Goal: Information Seeking & Learning: Learn about a topic

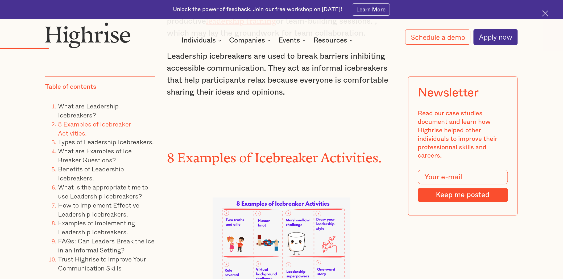
scroll to position [1387, 0]
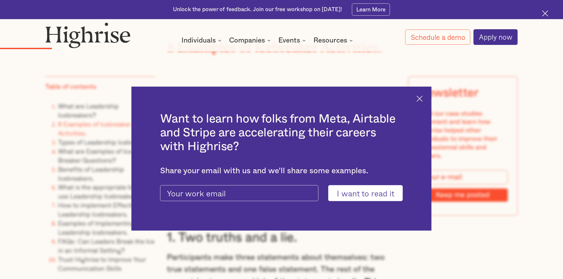
click at [420, 101] on img at bounding box center [420, 99] width 6 height 6
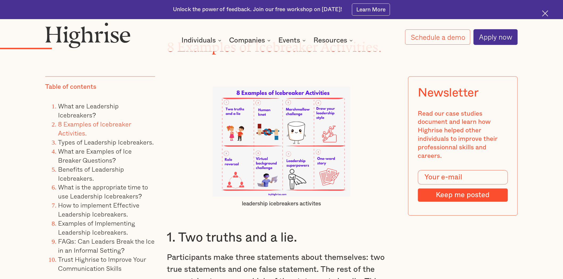
click at [277, 150] on img at bounding box center [282, 142] width 138 height 110
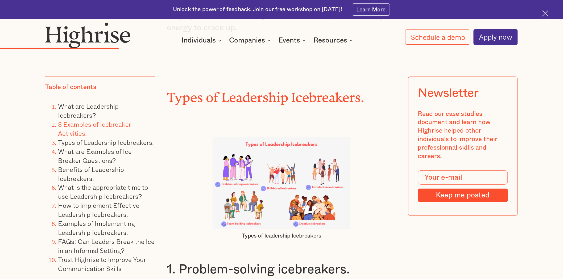
scroll to position [2580, 0]
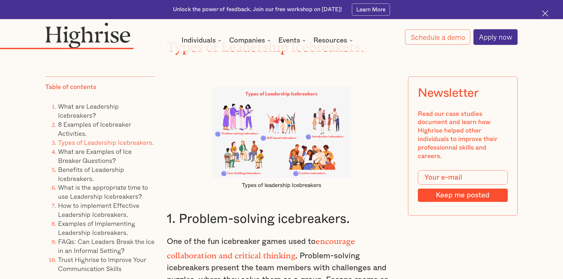
click at [309, 94] on img at bounding box center [282, 133] width 138 height 92
